Goal: Find specific page/section: Find specific page/section

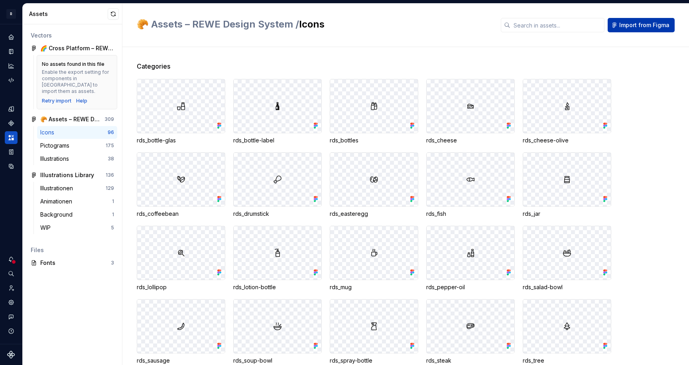
click at [628, 27] on span "Import from Figma" at bounding box center [644, 25] width 50 height 8
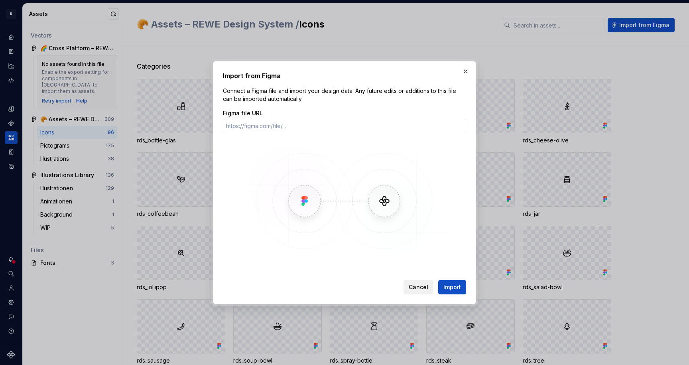
click at [410, 281] on button "Cancel" at bounding box center [418, 287] width 30 height 14
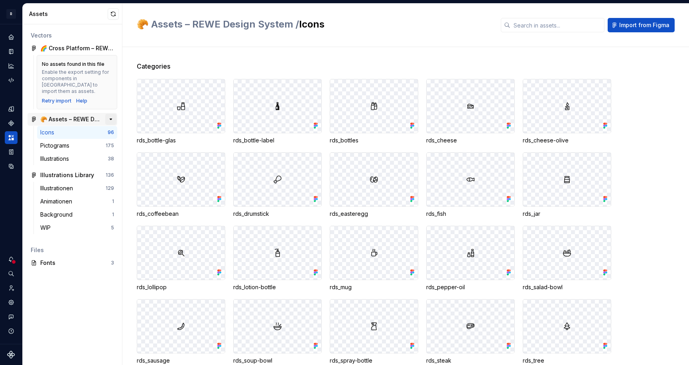
click at [110, 114] on button "button" at bounding box center [110, 119] width 11 height 11
drag, startPoint x: 112, startPoint y: 14, endPoint x: 179, endPoint y: 118, distance: 124.4
click at [112, 14] on button "button" at bounding box center [113, 13] width 11 height 11
click at [66, 155] on div "Logos" at bounding box center [75, 159] width 71 height 8
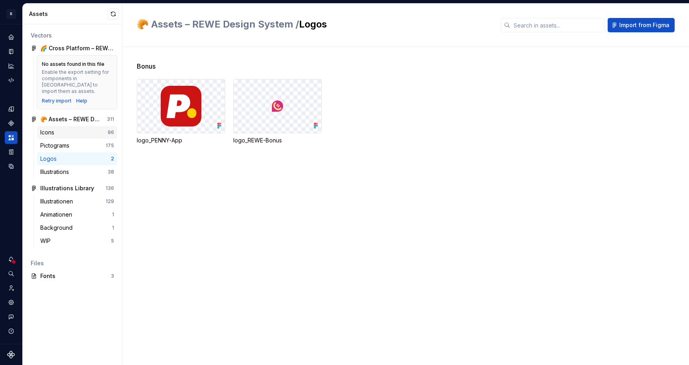
click at [74, 128] on div "Icons" at bounding box center [73, 132] width 67 height 8
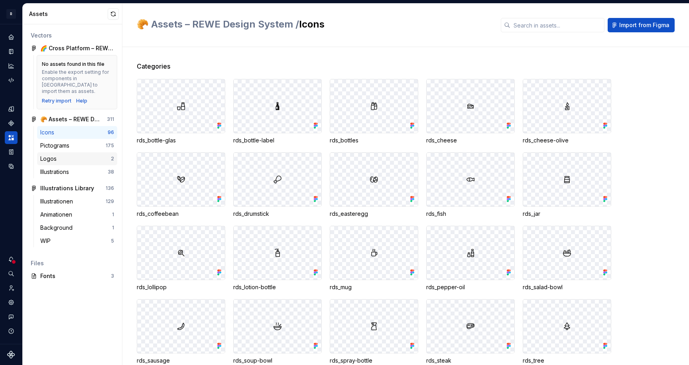
click at [68, 155] on div "Logos" at bounding box center [75, 159] width 71 height 8
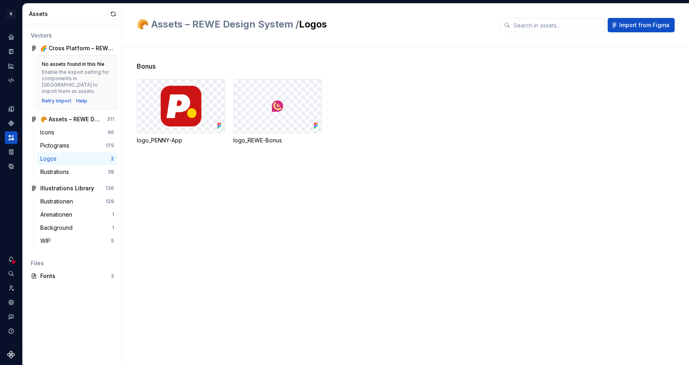
click at [311, 253] on div "Bonus logo_PENNY-App logo_REWE-Bonus" at bounding box center [413, 206] width 552 height 318
click at [244, 241] on div "Bonus logo_PENNY-App logo_REWE-Bonus" at bounding box center [413, 206] width 552 height 318
click at [111, 15] on button "button" at bounding box center [113, 13] width 11 height 11
click at [185, 105] on img at bounding box center [181, 106] width 41 height 41
click at [264, 171] on div "Bonus logo_PENNY-App logo_REWE-Bonus" at bounding box center [413, 206] width 552 height 318
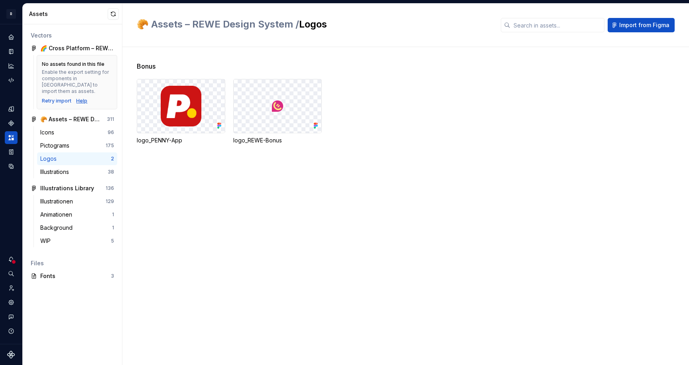
click at [79, 98] on div "Help" at bounding box center [81, 101] width 11 height 6
click at [110, 114] on button "button" at bounding box center [110, 119] width 11 height 11
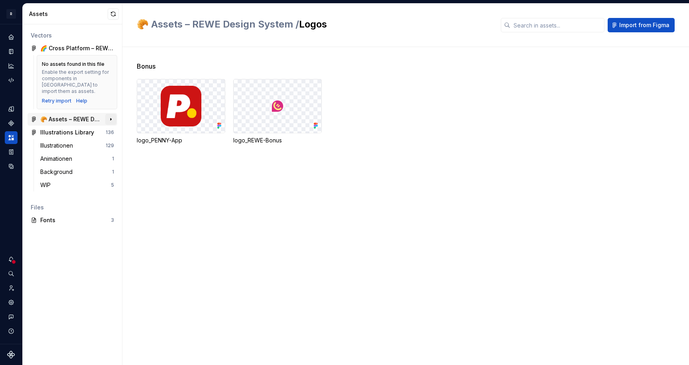
click at [110, 114] on button "button" at bounding box center [110, 119] width 11 height 11
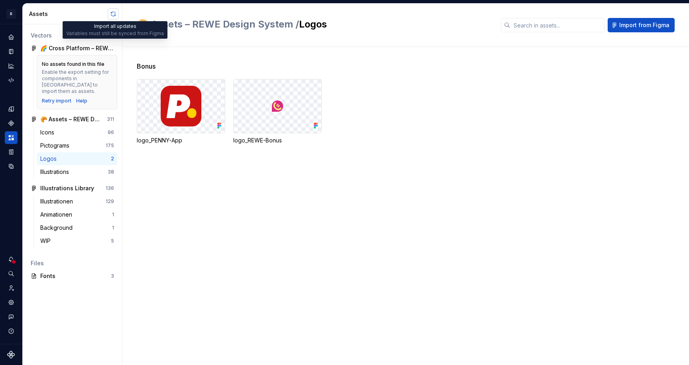
click at [116, 14] on button "button" at bounding box center [113, 13] width 11 height 11
click at [360, 177] on div "Bonus logo_PENNY-App logo_REWE-Bonus" at bounding box center [413, 206] width 552 height 318
click at [110, 114] on button "button" at bounding box center [110, 119] width 11 height 11
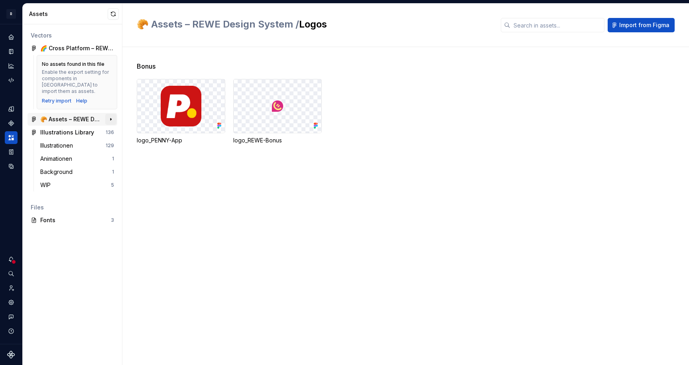
click at [109, 114] on button "button" at bounding box center [110, 119] width 11 height 11
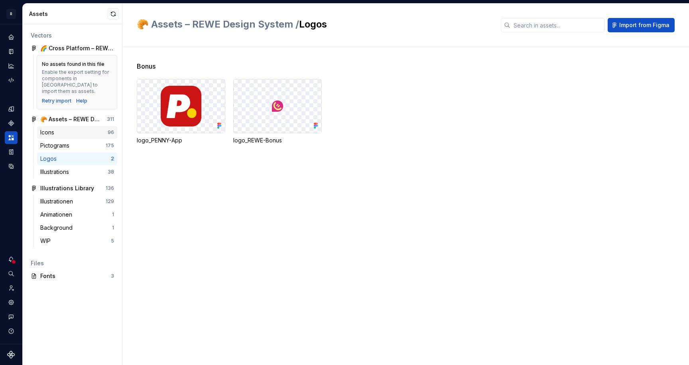
click at [53, 128] on div "Icons" at bounding box center [48, 132] width 17 height 8
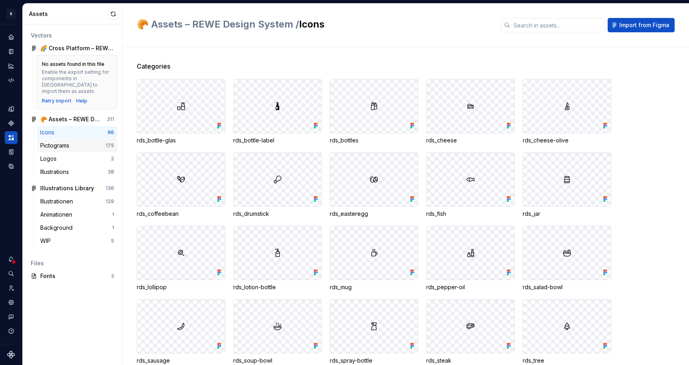
click at [54, 142] on div "Pictograms" at bounding box center [56, 146] width 32 height 8
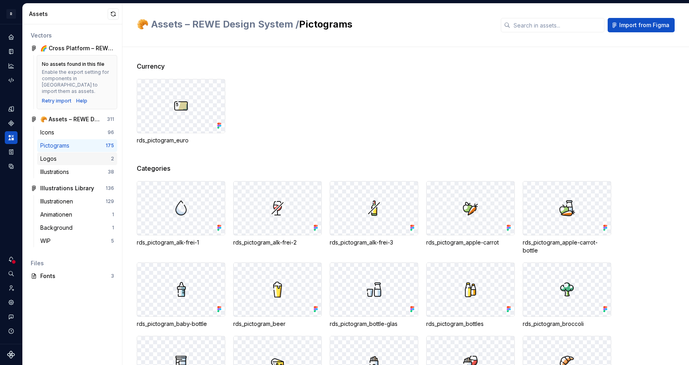
click at [64, 152] on div "Logos 2" at bounding box center [77, 158] width 80 height 13
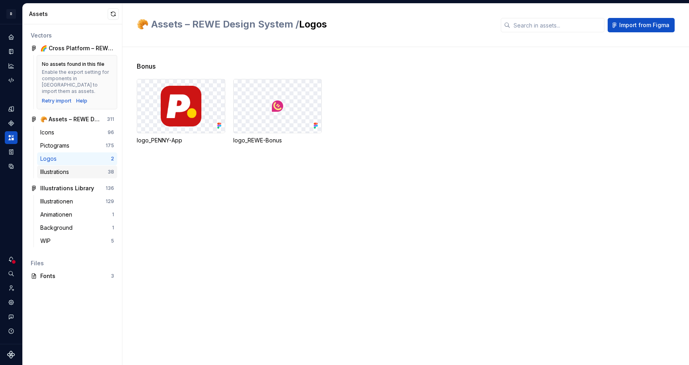
click at [63, 168] on div "Illustrations" at bounding box center [56, 172] width 32 height 8
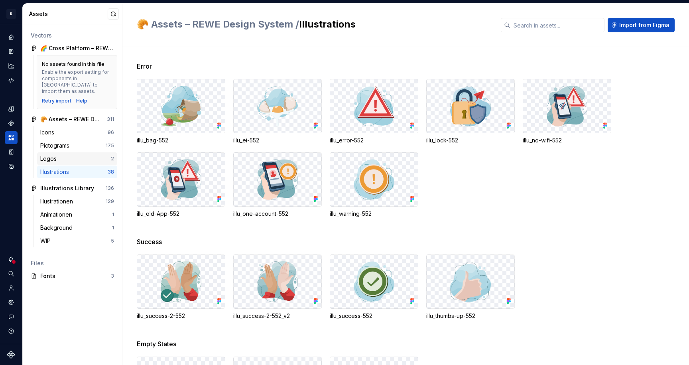
click at [63, 155] on div "Logos" at bounding box center [75, 159] width 71 height 8
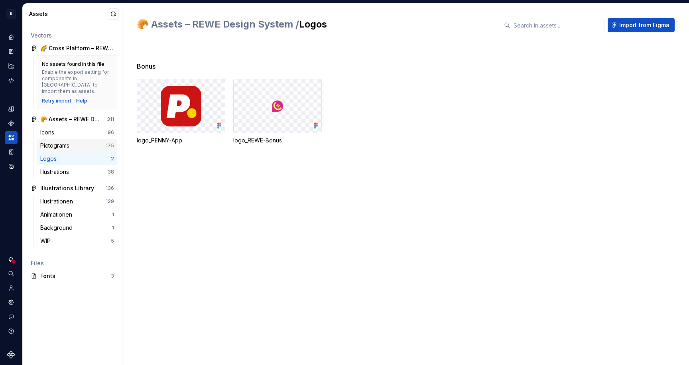
click at [66, 142] on div "Pictograms" at bounding box center [56, 146] width 32 height 8
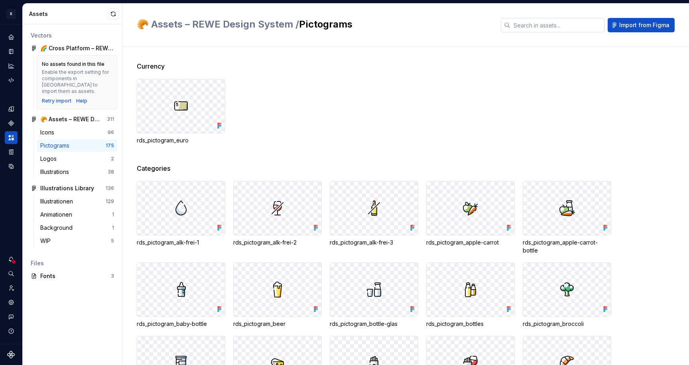
click at [549, 22] on input "text" at bounding box center [557, 25] width 94 height 14
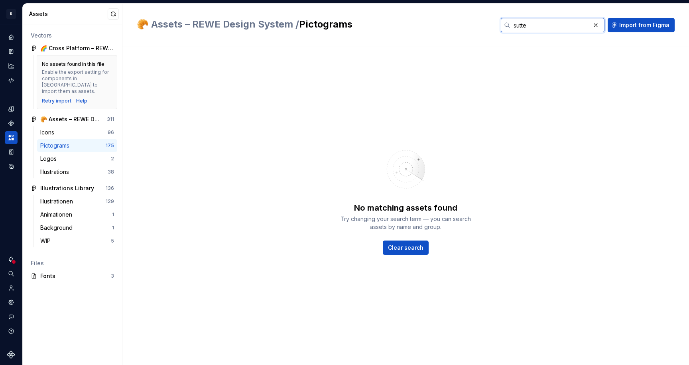
type input "[PERSON_NAME]"
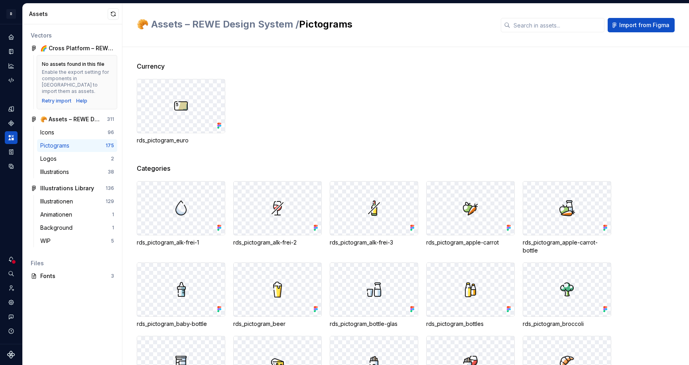
click at [431, 85] on div "rds_pictogram_euro" at bounding box center [413, 111] width 552 height 65
click at [66, 152] on div "Logos 2" at bounding box center [77, 158] width 80 height 13
